Goal: Information Seeking & Learning: Find specific fact

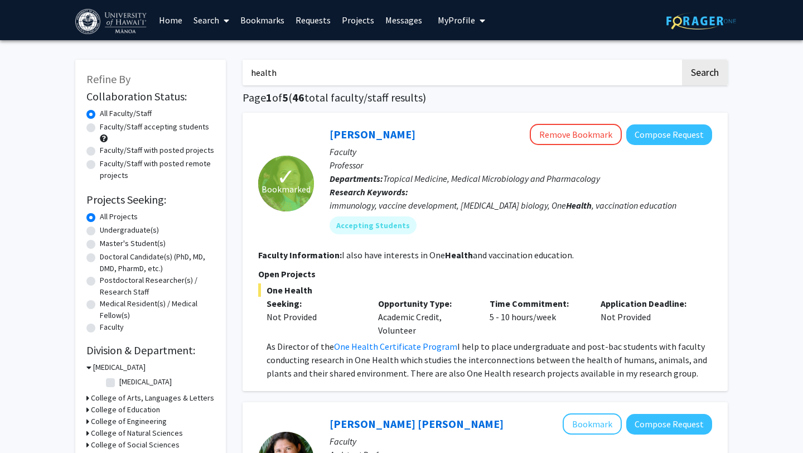
click at [444, 23] on span "My Profile" at bounding box center [456, 19] width 37 height 11
click at [383, 60] on input "health" at bounding box center [462, 73] width 438 height 26
click at [377, 66] on input "health" at bounding box center [462, 73] width 438 height 26
click at [220, 16] on span at bounding box center [224, 20] width 10 height 39
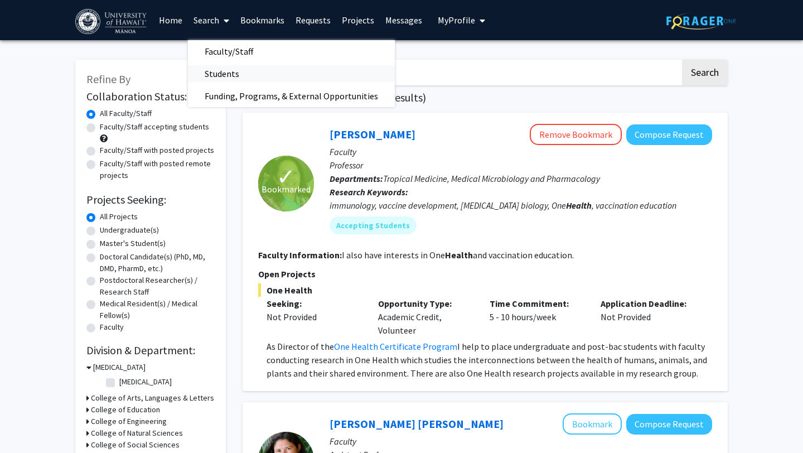
click at [223, 70] on span "Students" at bounding box center [222, 73] width 68 height 22
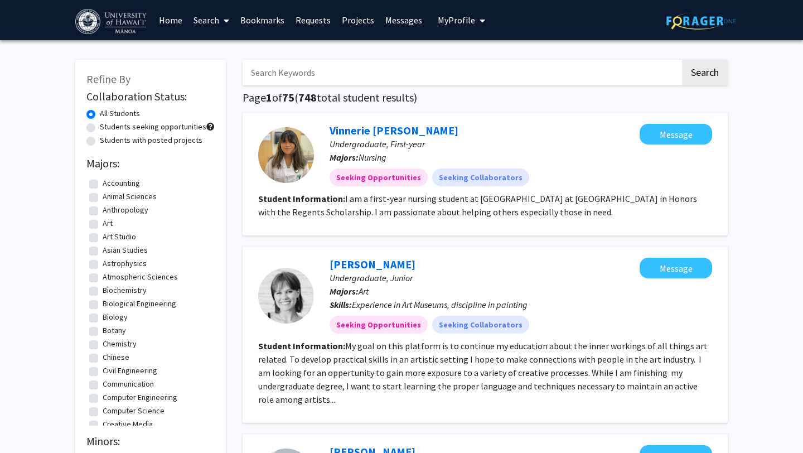
click at [214, 22] on link "Search" at bounding box center [211, 20] width 47 height 39
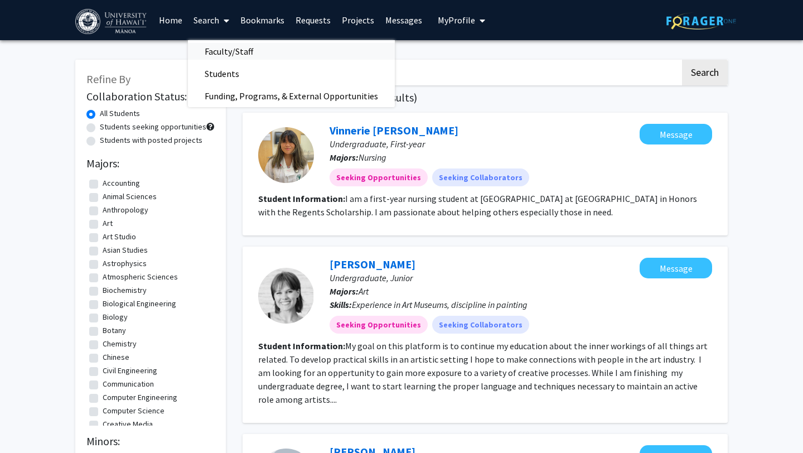
click at [225, 52] on span "Faculty/Staff" at bounding box center [229, 51] width 82 height 22
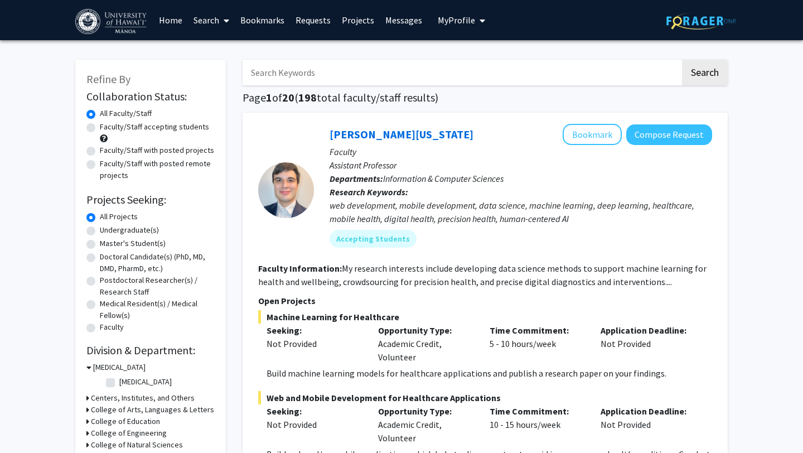
click at [387, 76] on input "Search Keywords" at bounding box center [462, 73] width 438 height 26
type input "[PERSON_NAME]"
click at [682, 60] on button "Search" at bounding box center [705, 73] width 46 height 26
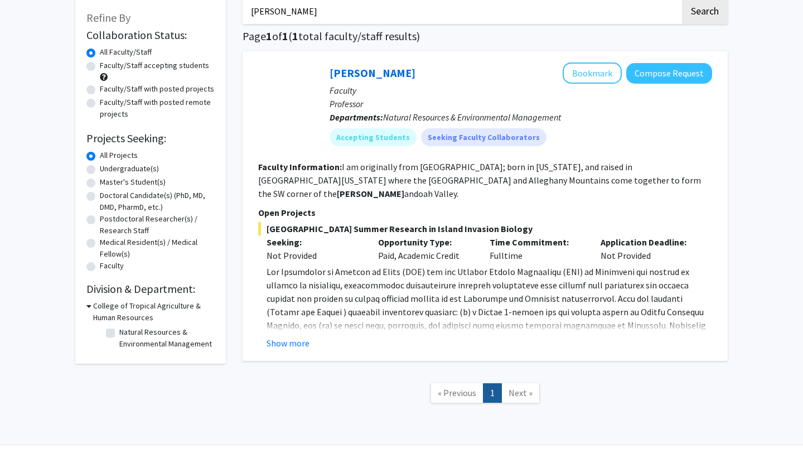
scroll to position [56, 0]
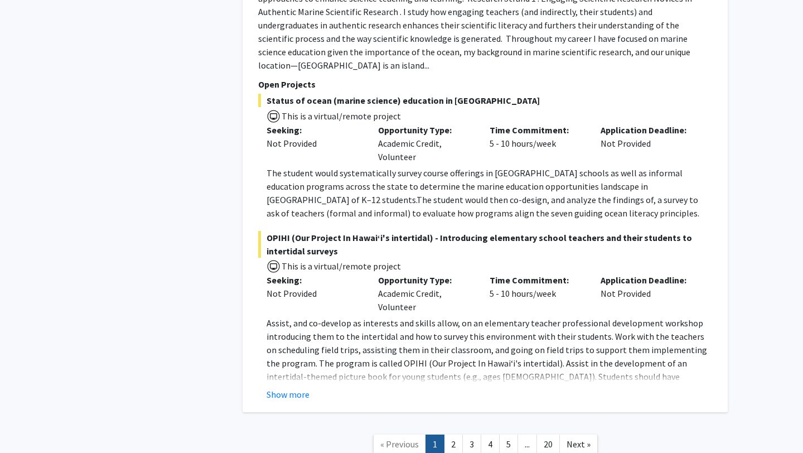
scroll to position [6665, 0]
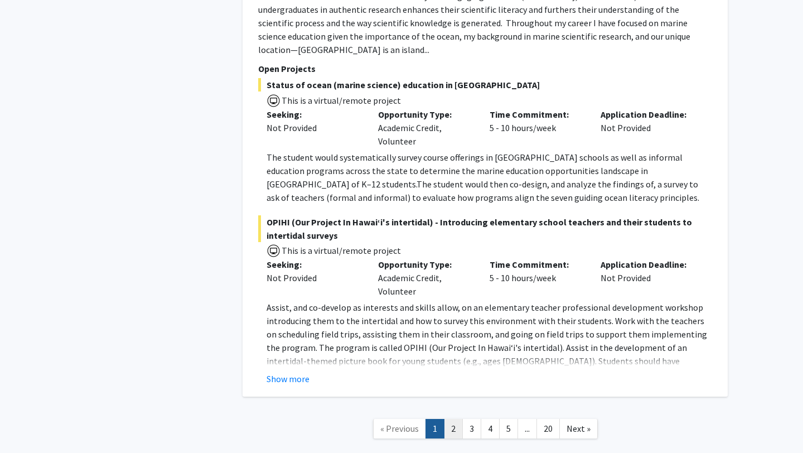
click at [452, 419] on link "2" at bounding box center [453, 429] width 19 height 20
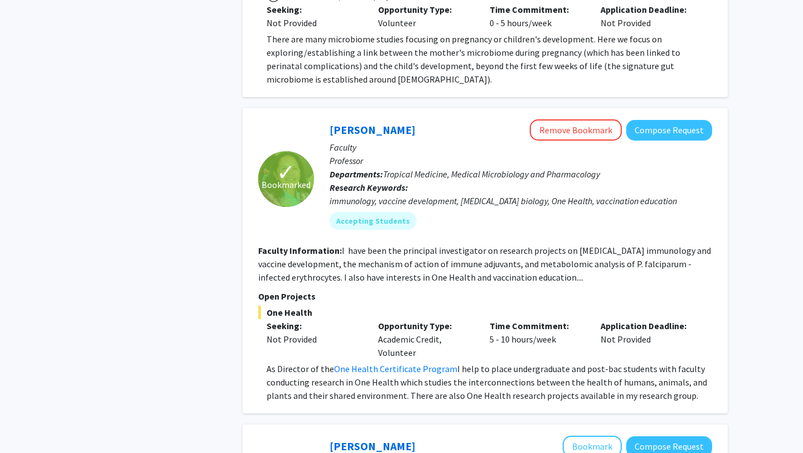
scroll to position [756, 0]
